Goal: Task Accomplishment & Management: Use online tool/utility

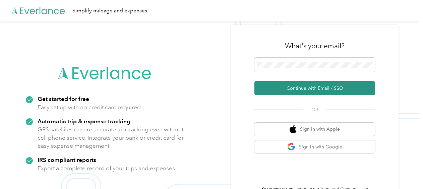
click at [294, 85] on button "Continue with Email / SSO" at bounding box center [314, 88] width 121 height 14
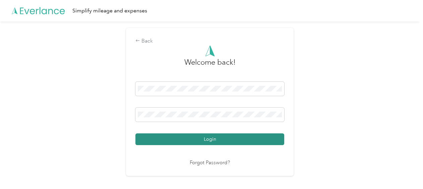
click at [208, 135] on button "Login" at bounding box center [209, 139] width 149 height 12
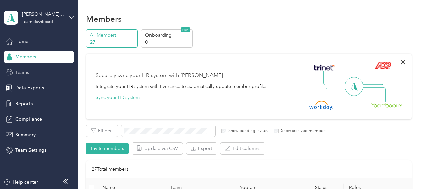
click at [27, 73] on span "Teams" at bounding box center [22, 72] width 14 height 7
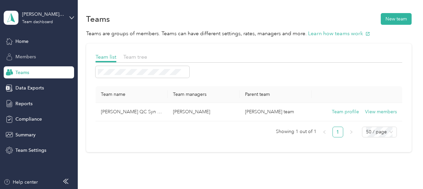
click at [29, 59] on span "Members" at bounding box center [25, 56] width 20 height 7
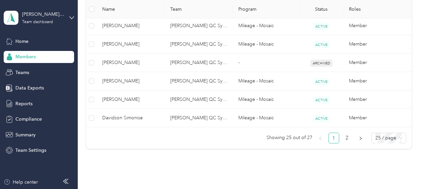
scroll to position [526, 0]
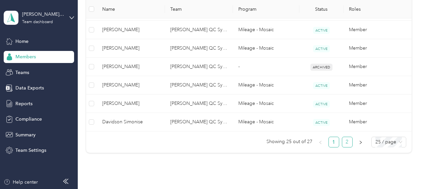
click at [346, 140] on link "2" at bounding box center [347, 142] width 10 height 10
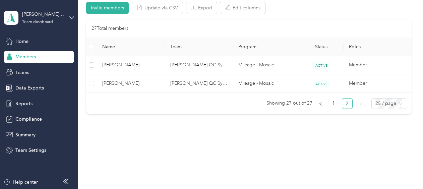
scroll to position [134, 0]
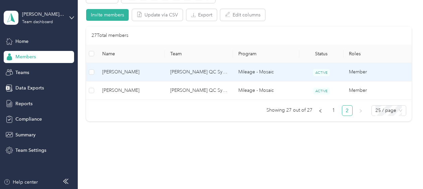
click at [123, 70] on span "[PERSON_NAME]" at bounding box center [130, 71] width 57 height 7
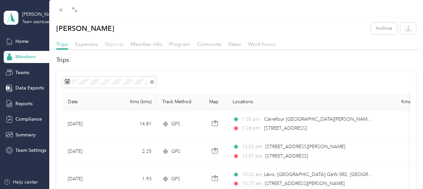
click at [109, 41] on span "Reports" at bounding box center [114, 44] width 19 height 6
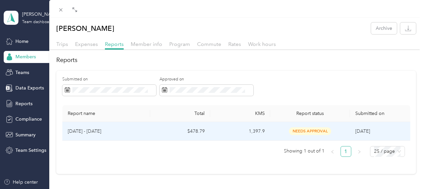
click at [211, 131] on td "1,397.9" at bounding box center [240, 131] width 60 height 19
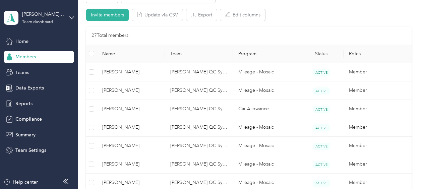
scroll to position [562, 0]
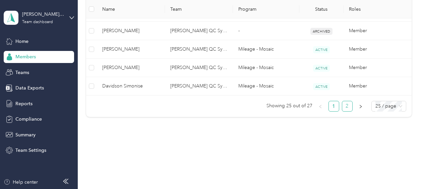
click at [347, 101] on link "2" at bounding box center [347, 106] width 10 height 10
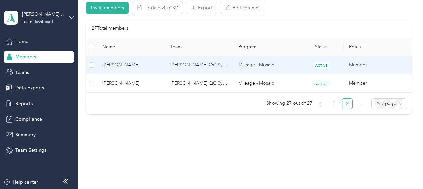
click at [147, 66] on span "[PERSON_NAME]" at bounding box center [130, 64] width 57 height 7
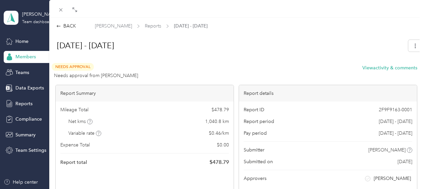
click at [12, 57] on div "BACK [PERSON_NAME] Reports [DATE] - [DATE] [DATE] - [DATE] Needs Approval Needs…" at bounding box center [211, 94] width 423 height 189
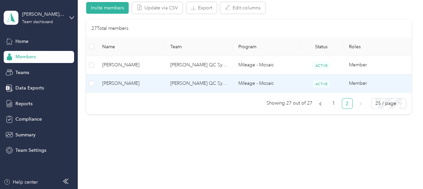
click at [121, 83] on span "[PERSON_NAME]" at bounding box center [130, 83] width 57 height 7
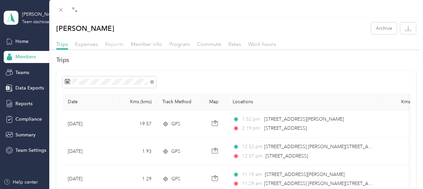
click at [116, 44] on span "Reports" at bounding box center [114, 44] width 19 height 6
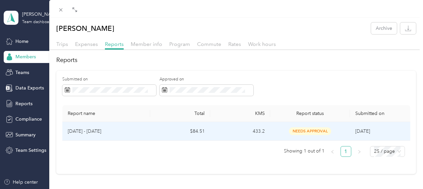
click at [107, 128] on p "[DATE] - [DATE]" at bounding box center [106, 131] width 77 height 7
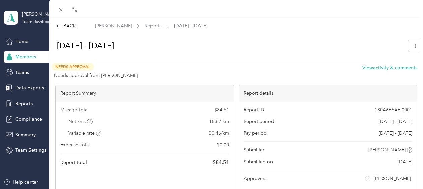
click at [24, 37] on div "BACK [PERSON_NAME] Reports [DATE] - [DATE] [DATE] - [DATE] Needs Approval Needs…" at bounding box center [211, 94] width 423 height 189
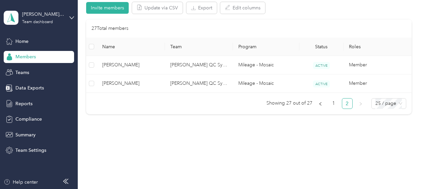
click at [20, 41] on div at bounding box center [211, 94] width 423 height 189
click at [21, 40] on span "Home" at bounding box center [21, 41] width 13 height 7
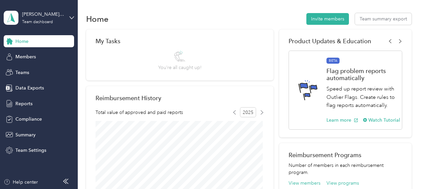
click at [23, 41] on span "Home" at bounding box center [21, 41] width 13 height 7
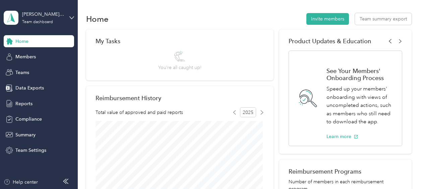
click at [388, 42] on icon at bounding box center [390, 41] width 4 height 4
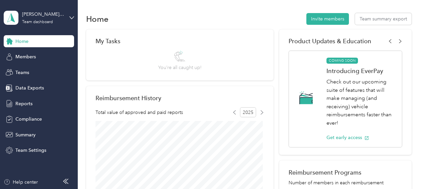
click at [342, 98] on p "Check out our upcoming suite of features that will make managing (and receiving…" at bounding box center [360, 102] width 68 height 49
click at [344, 61] on span "COMING SOON" at bounding box center [342, 61] width 32 height 6
click at [365, 137] on icon "button" at bounding box center [367, 138] width 4 height 4
click at [398, 41] on icon at bounding box center [400, 41] width 4 height 4
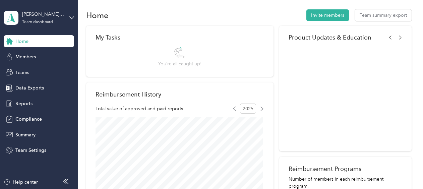
scroll to position [4, 0]
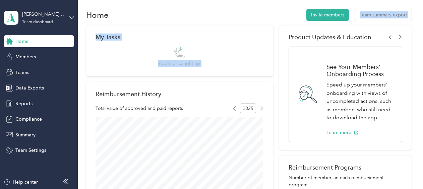
drag, startPoint x: 260, startPoint y: 45, endPoint x: 358, endPoint y: -1, distance: 108.1
click at [358, 0] on html "[PERSON_NAME] QC Syn Team Team dashboard Home Members Teams Data Exports Report…" at bounding box center [210, 94] width 420 height 189
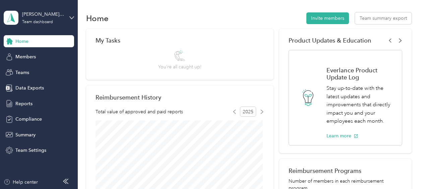
click at [398, 41] on icon at bounding box center [400, 40] width 4 height 4
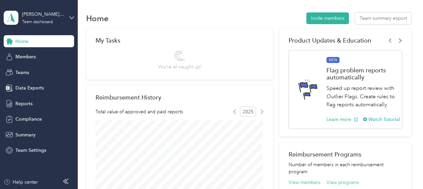
click at [399, 42] on icon at bounding box center [400, 41] width 2 height 4
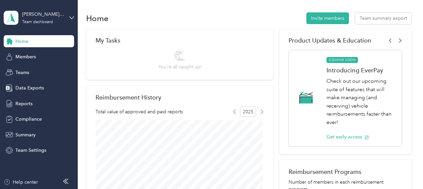
click at [399, 41] on icon at bounding box center [400, 41] width 2 height 4
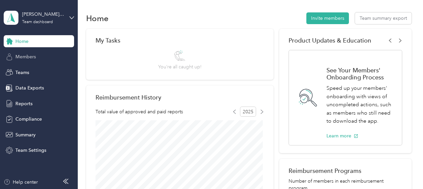
click at [26, 56] on span "Members" at bounding box center [25, 56] width 20 height 7
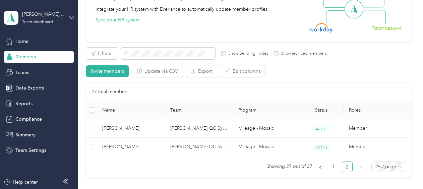
scroll to position [74, 0]
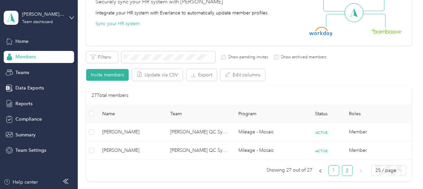
click at [333, 170] on link "1" at bounding box center [334, 171] width 10 height 10
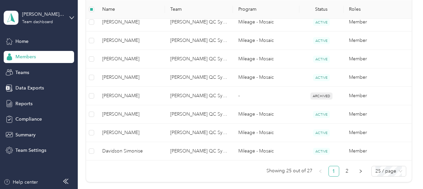
scroll to position [528, 0]
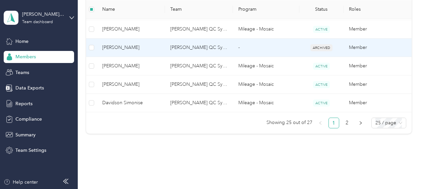
click at [94, 46] on td at bounding box center [91, 48] width 11 height 18
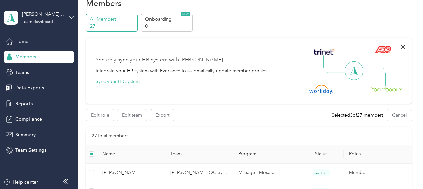
scroll to position [0, 0]
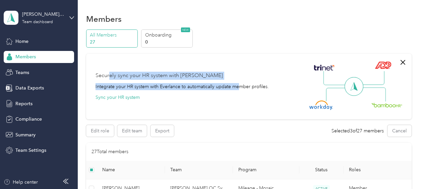
drag, startPoint x: 117, startPoint y: 77, endPoint x: 239, endPoint y: 88, distance: 122.5
click at [239, 88] on div "Securely sync your HR system with Everlance Integrate your HR system with Everl…" at bounding box center [182, 86] width 173 height 29
click at [239, 89] on div "Integrate your HR system with Everlance to automatically update member profiles." at bounding box center [182, 86] width 173 height 7
click at [201, 87] on div "Integrate your HR system with Everlance to automatically update member profiles." at bounding box center [182, 86] width 173 height 7
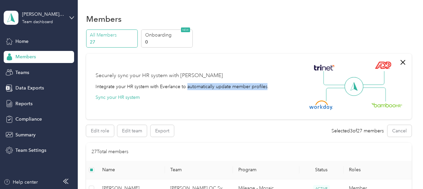
drag, startPoint x: 201, startPoint y: 87, endPoint x: 259, endPoint y: 101, distance: 59.3
click at [259, 101] on div "Securely sync your HR system with Everlance Integrate your HR system with Everl…" at bounding box center [246, 86] width 301 height 47
click at [127, 95] on button "Sync your HR system" at bounding box center [118, 97] width 44 height 7
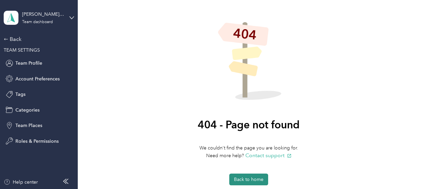
click at [237, 180] on button "Back to home" at bounding box center [248, 180] width 39 height 12
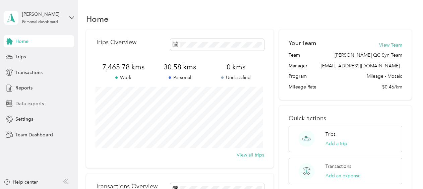
click at [38, 101] on span "Data exports" at bounding box center [29, 103] width 28 height 7
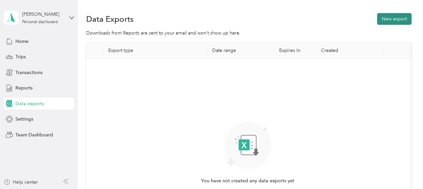
click at [396, 16] on button "New export" at bounding box center [394, 19] width 35 height 12
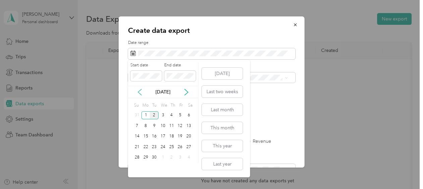
click at [140, 92] on icon at bounding box center [139, 92] width 7 height 7
click at [178, 113] on div "1" at bounding box center [180, 115] width 9 height 8
click at [224, 107] on button "Last month" at bounding box center [222, 110] width 41 height 12
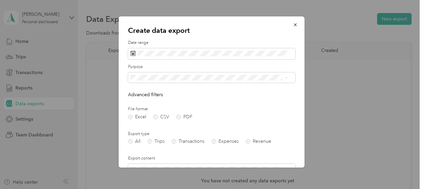
click at [276, 146] on form "Date range Purpose Advanced filters File format Excel CSV PDF Export type All T…" at bounding box center [211, 145] width 167 height 211
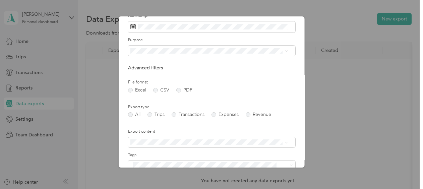
scroll to position [40, 0]
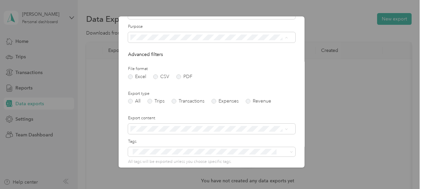
click at [208, 61] on li "Acosta [GEOGRAPHIC_DATA]" at bounding box center [209, 61] width 162 height 12
click at [294, 88] on div "Create data export Date range Purpose Advanced filters File format Excel CSV PD…" at bounding box center [212, 91] width 186 height 151
click at [288, 127] on span at bounding box center [211, 129] width 167 height 11
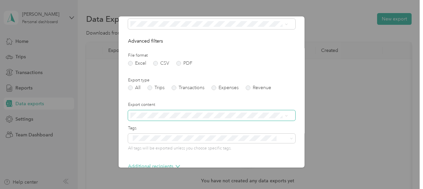
click at [282, 120] on span at bounding box center [211, 115] width 167 height 11
click at [290, 116] on div "Create data export Date range Purpose Advanced filters File format Excel CSV PD…" at bounding box center [212, 91] width 186 height 151
click at [289, 116] on span at bounding box center [211, 115] width 167 height 11
click at [290, 102] on div "Create data export Date range Purpose Advanced filters File format Excel CSV PD…" at bounding box center [212, 91] width 186 height 151
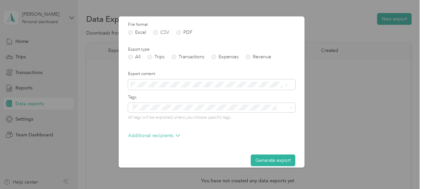
scroll to position [93, 0]
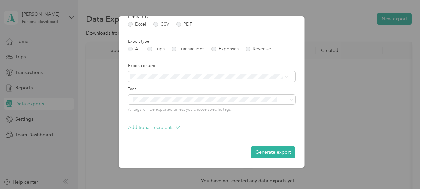
click at [176, 129] on icon at bounding box center [178, 127] width 4 height 4
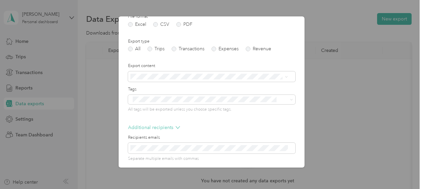
click at [176, 129] on icon at bounding box center [178, 127] width 4 height 4
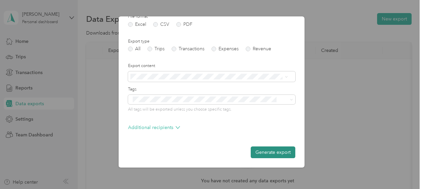
click at [261, 152] on button "Generate export" at bounding box center [273, 152] width 45 height 12
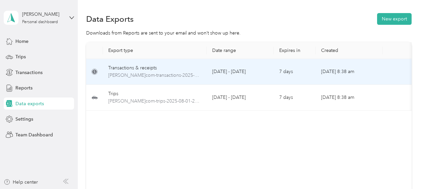
click at [356, 78] on td "[DATE] 8:38 am" at bounding box center [349, 72] width 67 height 26
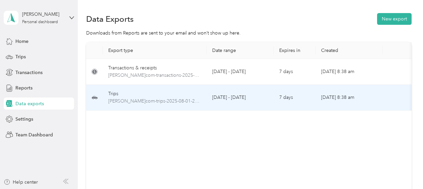
click at [337, 101] on td "[DATE] 8:38 am" at bounding box center [349, 98] width 67 height 26
click at [329, 100] on td "[DATE] 8:38 am" at bounding box center [349, 98] width 67 height 26
click at [188, 98] on span "[PERSON_NAME]com-trips-2025-08-01-2025-08-31.xlsx" at bounding box center [154, 101] width 93 height 7
click at [183, 101] on span "[PERSON_NAME]com-trips-2025-08-01-2025-08-31.xlsx" at bounding box center [154, 101] width 93 height 7
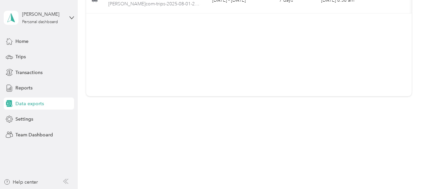
scroll to position [0, 0]
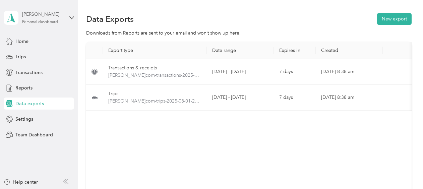
click at [55, 22] on div "Personal dashboard" at bounding box center [40, 22] width 36 height 4
click at [44, 55] on div "Team dashboard" at bounding box center [74, 55] width 132 height 12
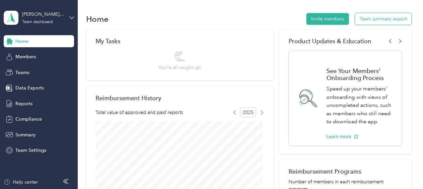
click at [395, 18] on button "Team summary export" at bounding box center [383, 19] width 57 height 12
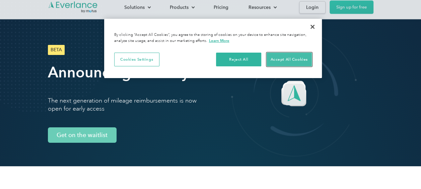
click at [297, 56] on button "Accept All Cookies" at bounding box center [289, 60] width 45 height 14
